Goal: Transaction & Acquisition: Purchase product/service

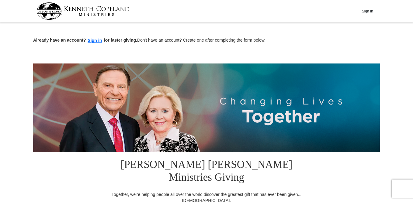
click at [0, 0] on input "Other" at bounding box center [0, 0] width 0 height 0
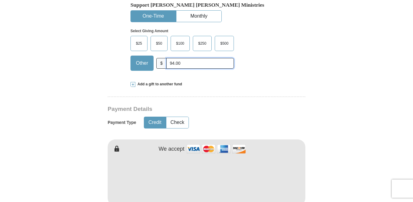
scroll to position [224, 0]
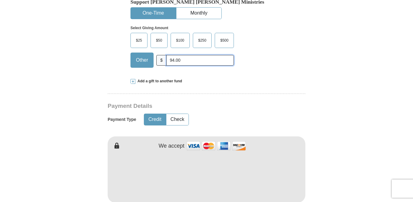
type input "94.00"
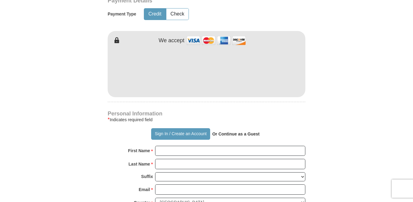
scroll to position [330, 0]
type input "[PERSON_NAME]"
type input "Brown"
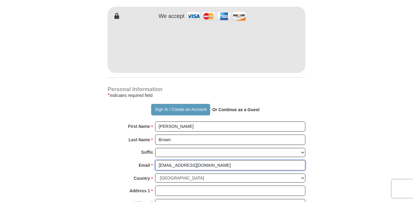
scroll to position [357, 0]
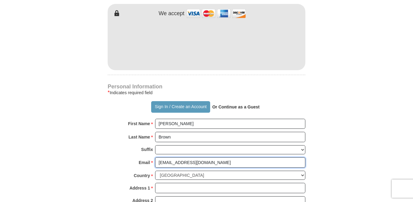
type input "[EMAIL_ADDRESS][DOMAIN_NAME]"
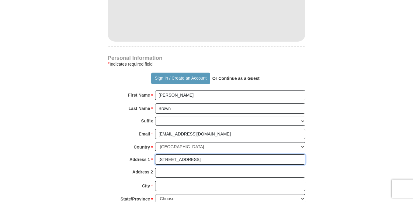
scroll to position [390, 0]
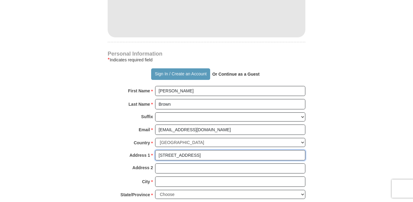
type input "[STREET_ADDRESS]"
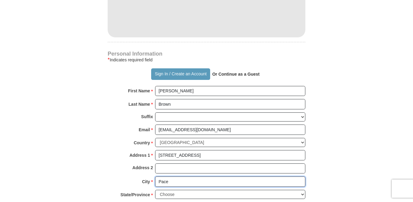
type input "Pace"
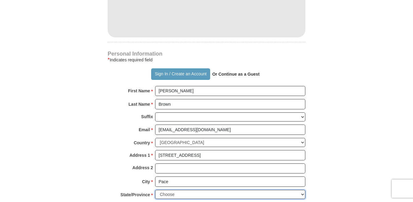
select select "FL"
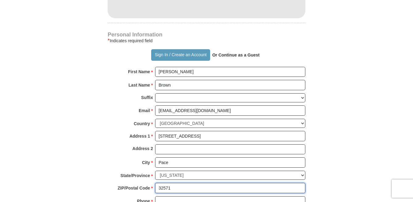
scroll to position [423, 0]
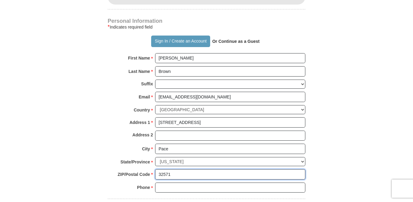
type input "32571"
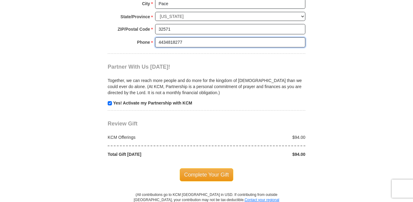
scroll to position [574, 0]
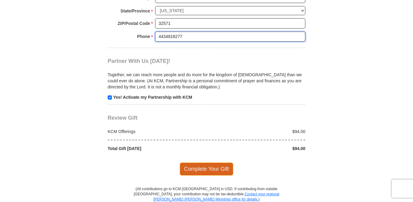
type input "4434818277"
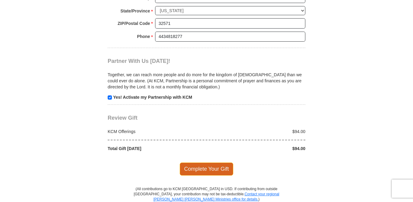
click at [220, 163] on span "Complete Your Gift" at bounding box center [207, 169] width 54 height 13
